Goal: Find specific page/section: Find specific page/section

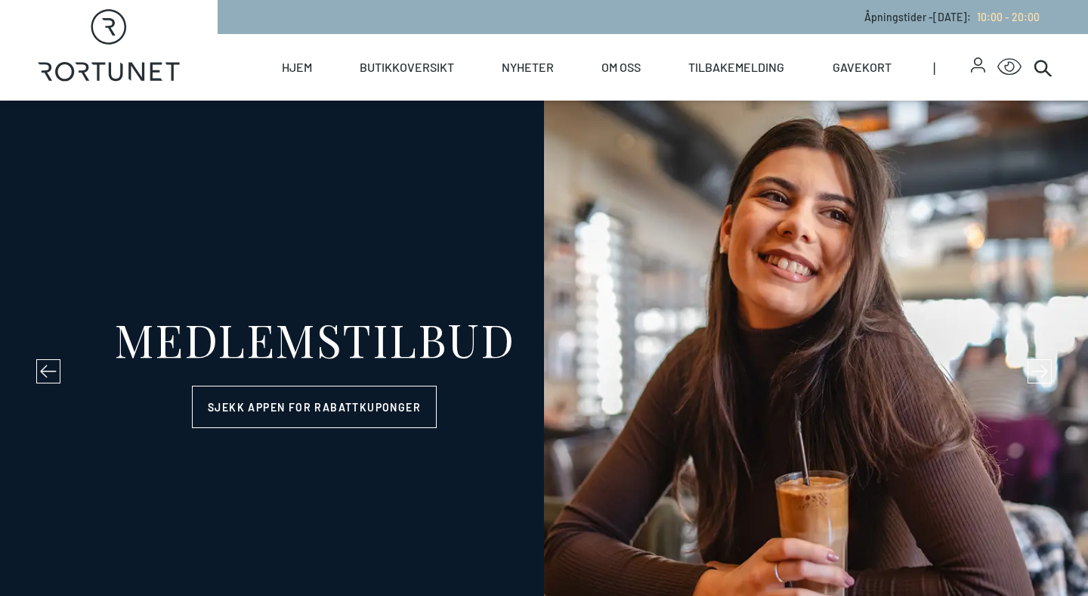
select select "NO"
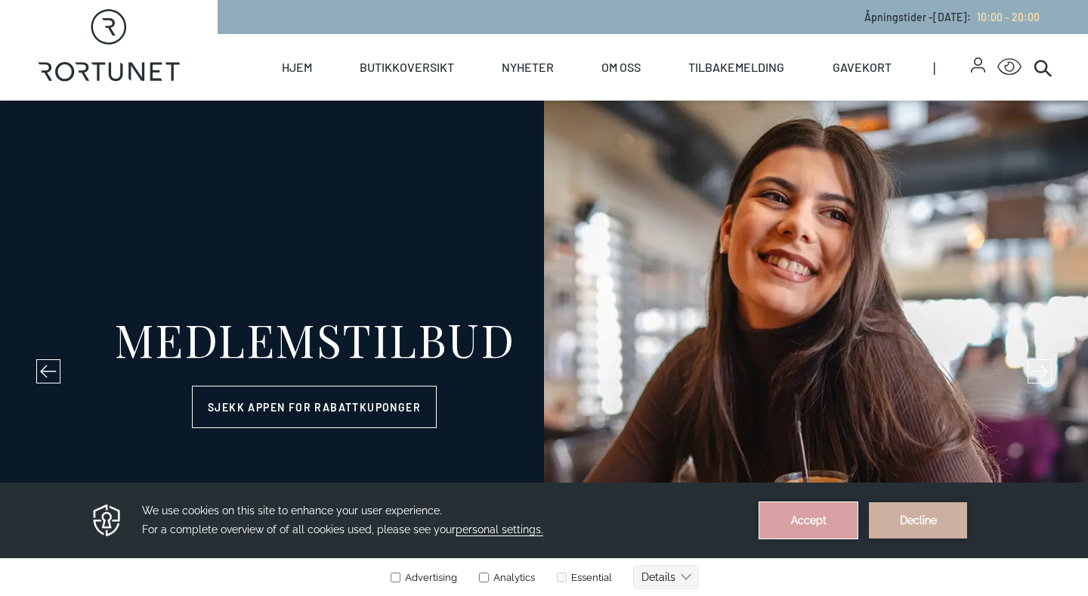
click at [814, 528] on button "Accept" at bounding box center [809, 520] width 98 height 36
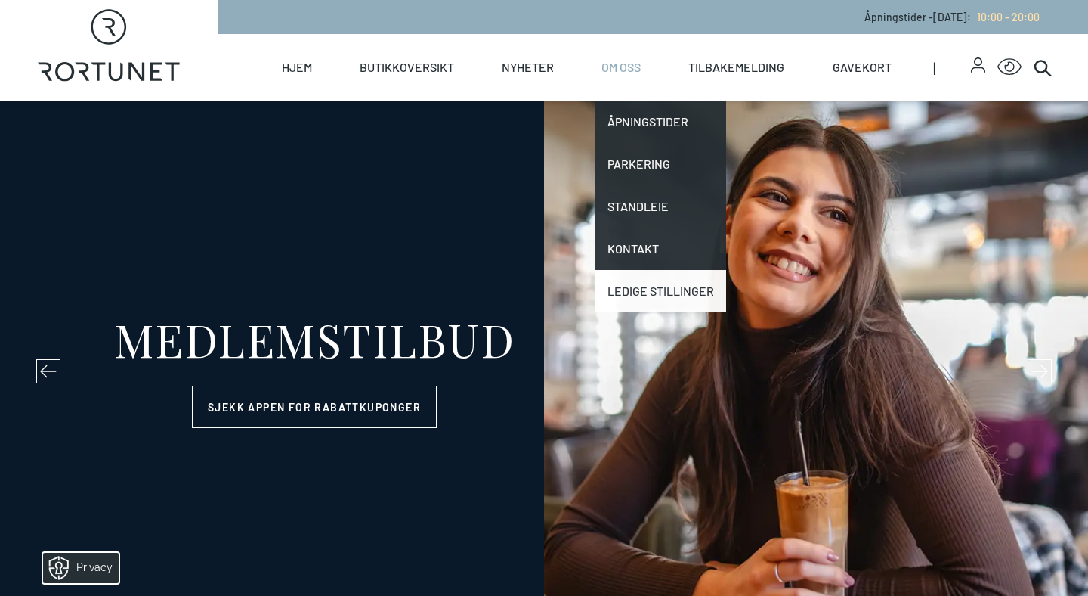
click at [658, 291] on link "Ledige stillinger" at bounding box center [661, 291] width 131 height 42
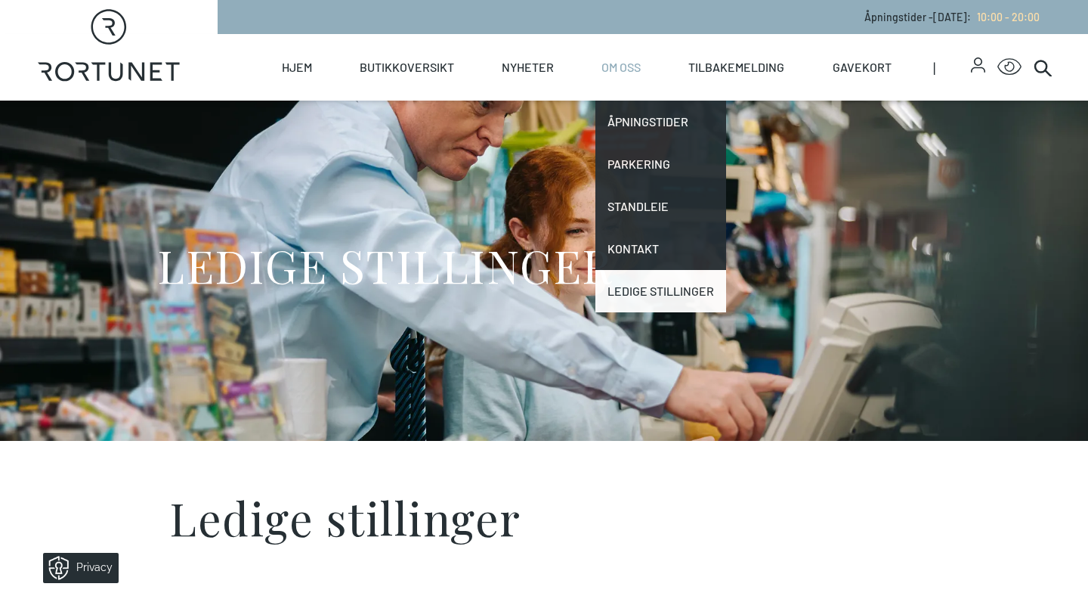
click at [699, 296] on link "Ledige stillinger" at bounding box center [661, 291] width 131 height 42
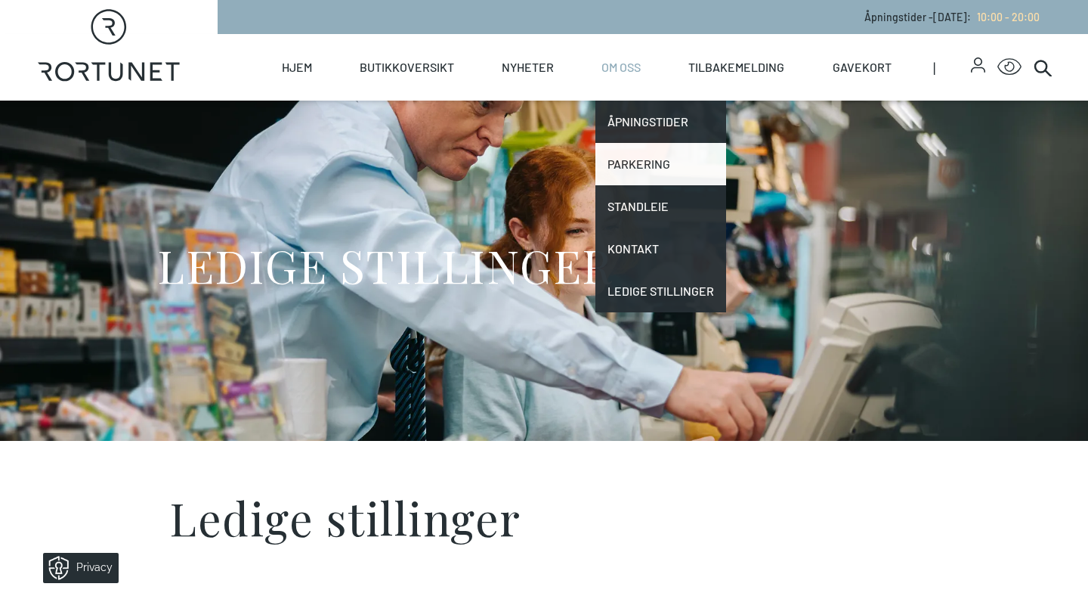
click at [656, 170] on link "Parkering" at bounding box center [661, 164] width 131 height 42
